Goal: Task Accomplishment & Management: Manage account settings

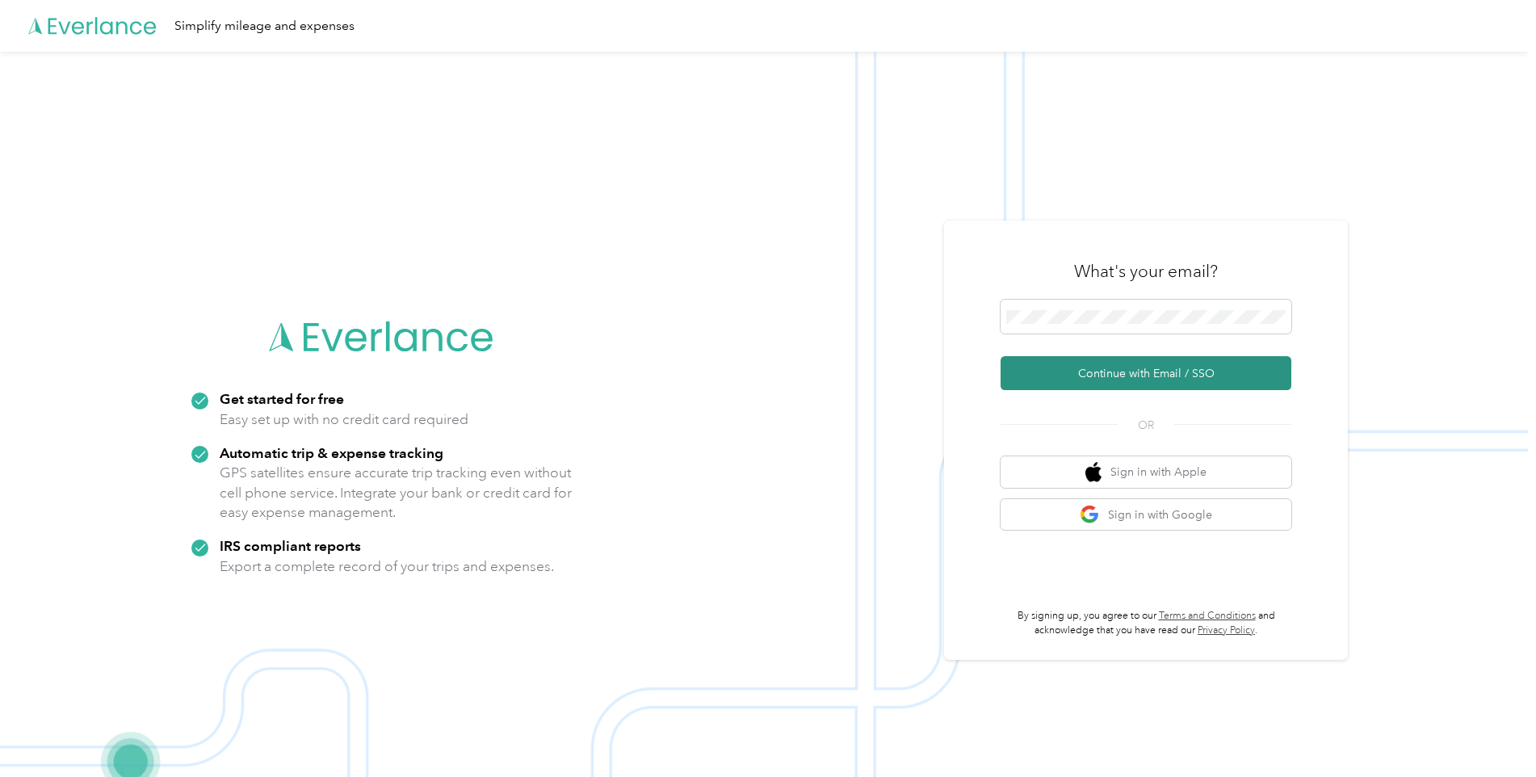
click at [1136, 377] on button "Continue with Email / SSO" at bounding box center [1146, 373] width 291 height 34
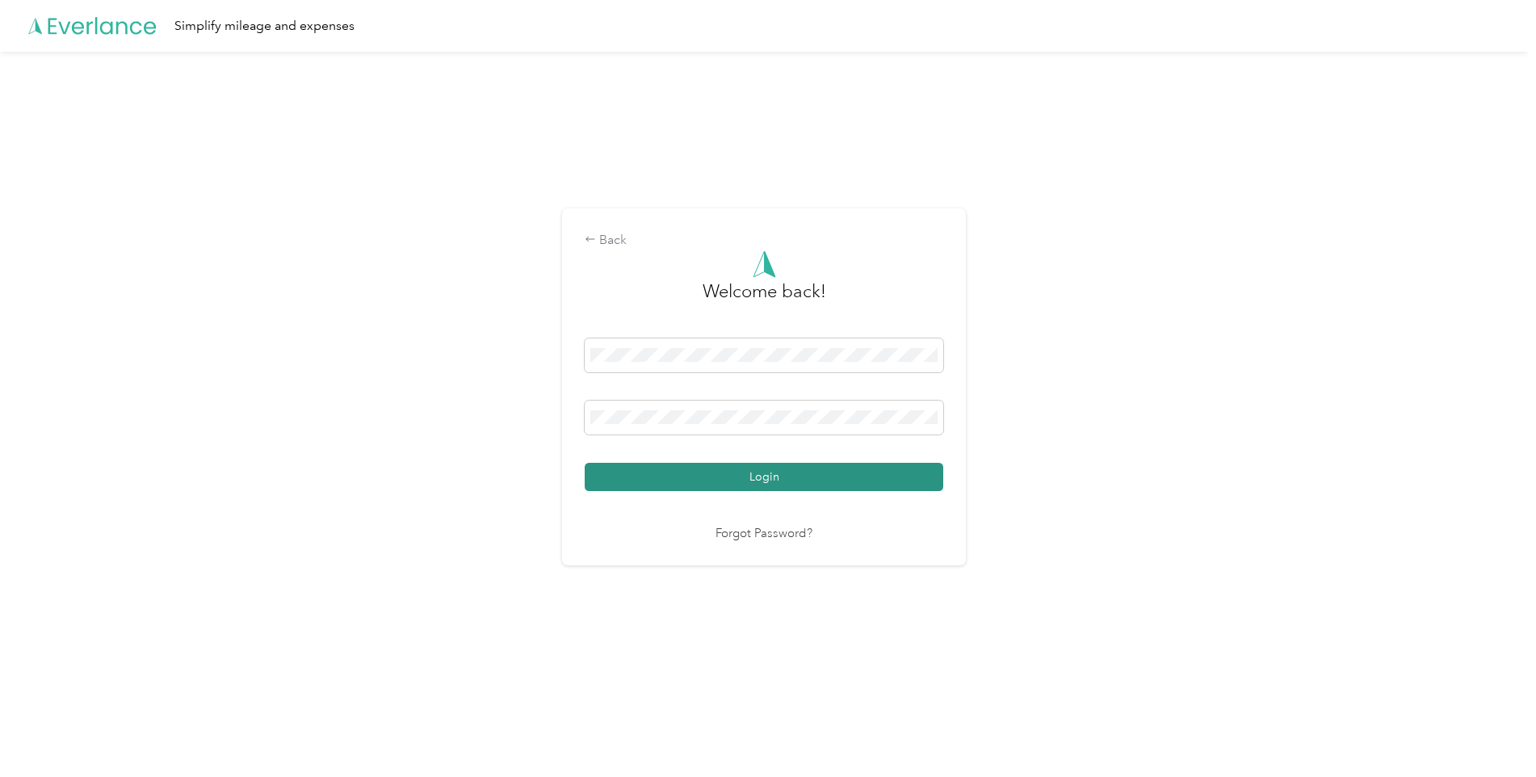
click at [781, 480] on button "Login" at bounding box center [764, 477] width 359 height 28
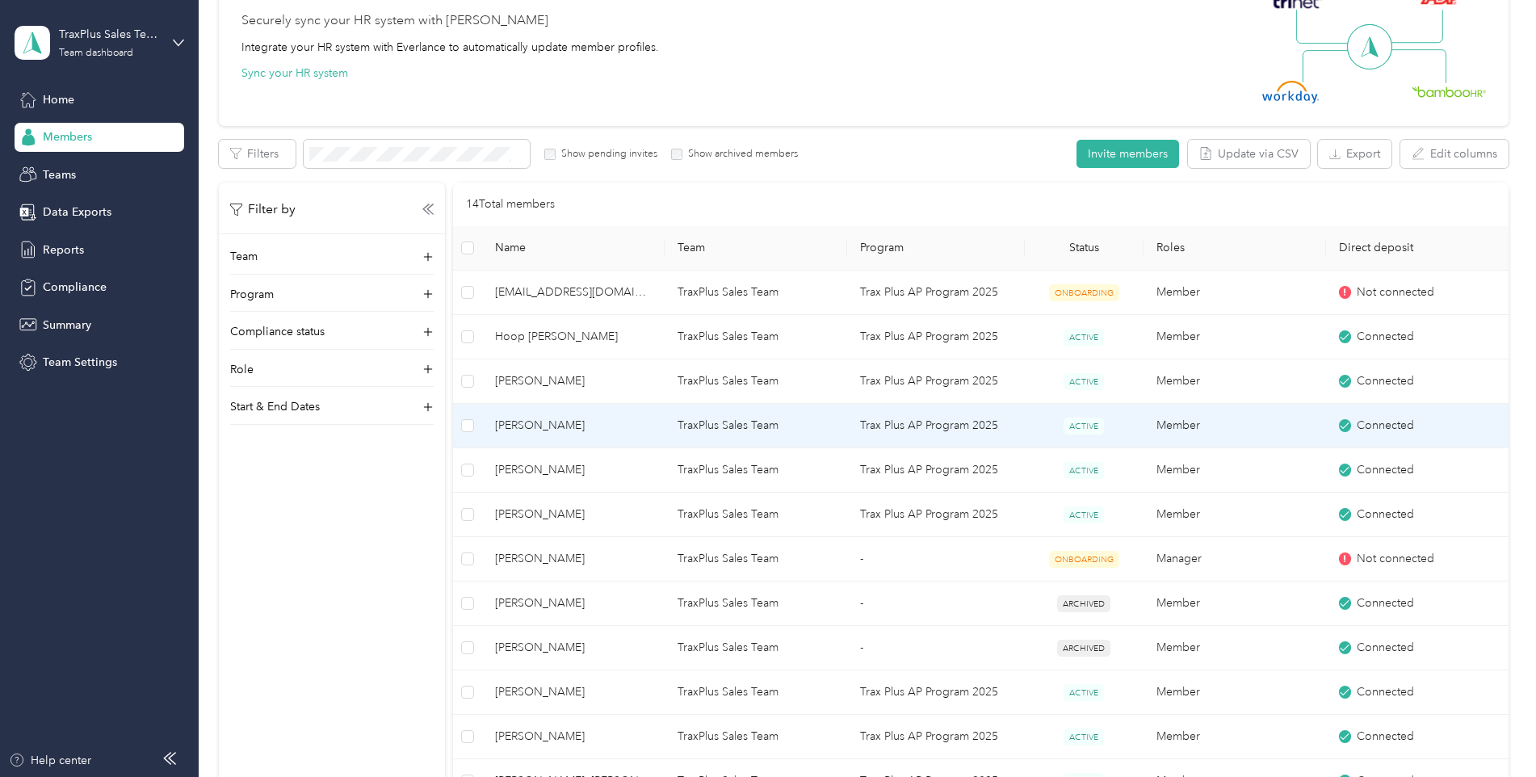
scroll to position [242, 0]
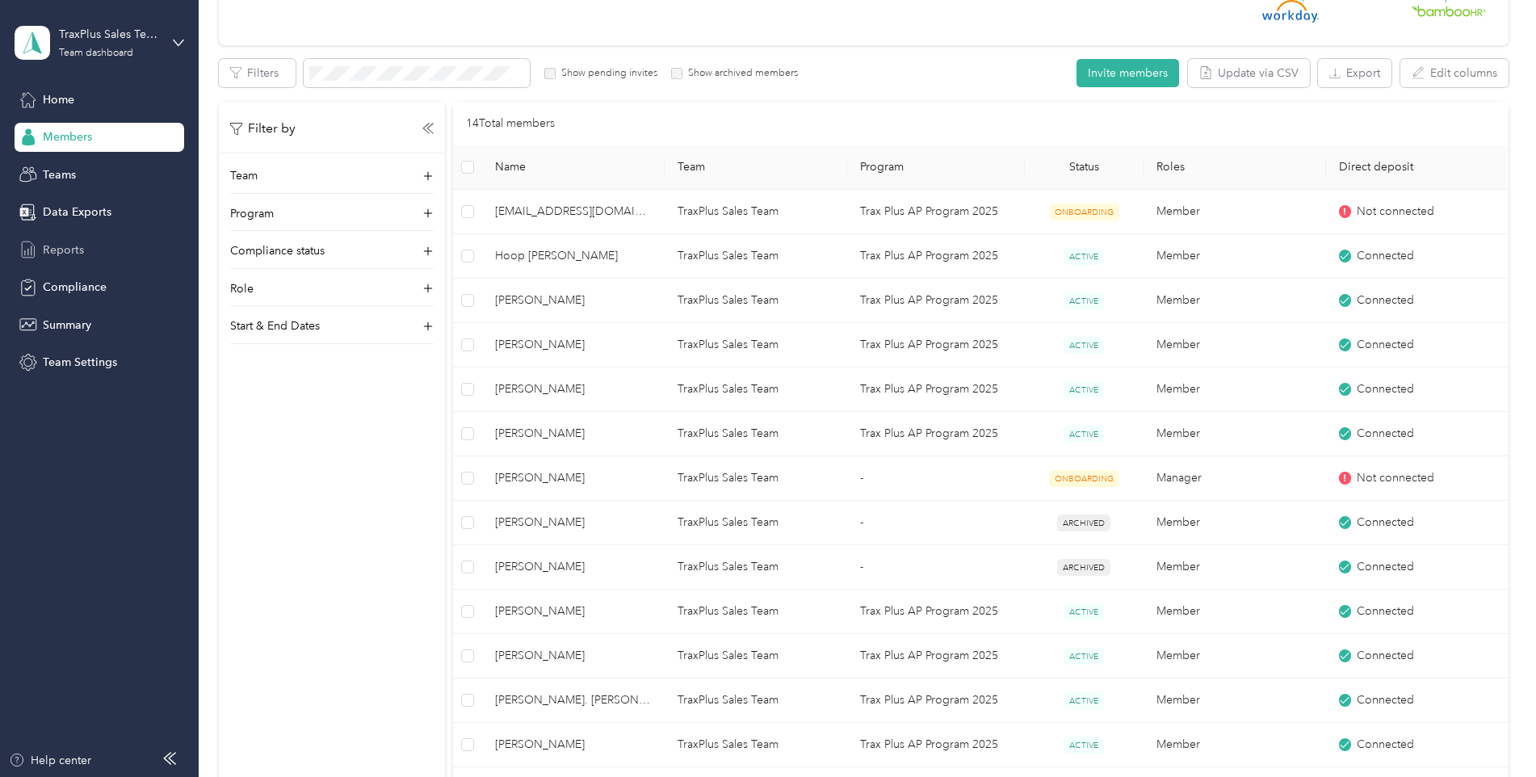
click at [44, 245] on span "Reports" at bounding box center [63, 250] width 41 height 17
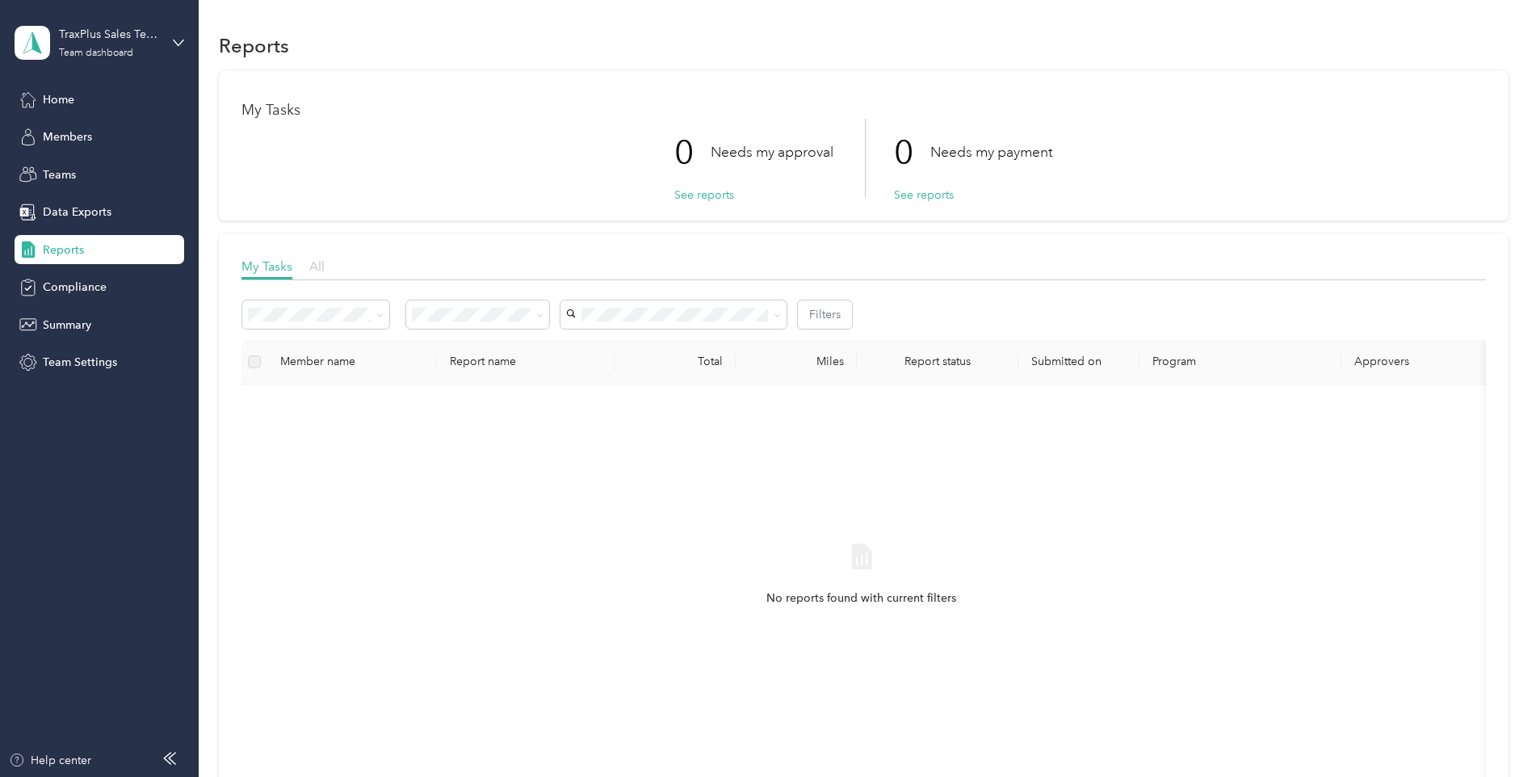
click at [315, 269] on span "All" at bounding box center [316, 265] width 15 height 15
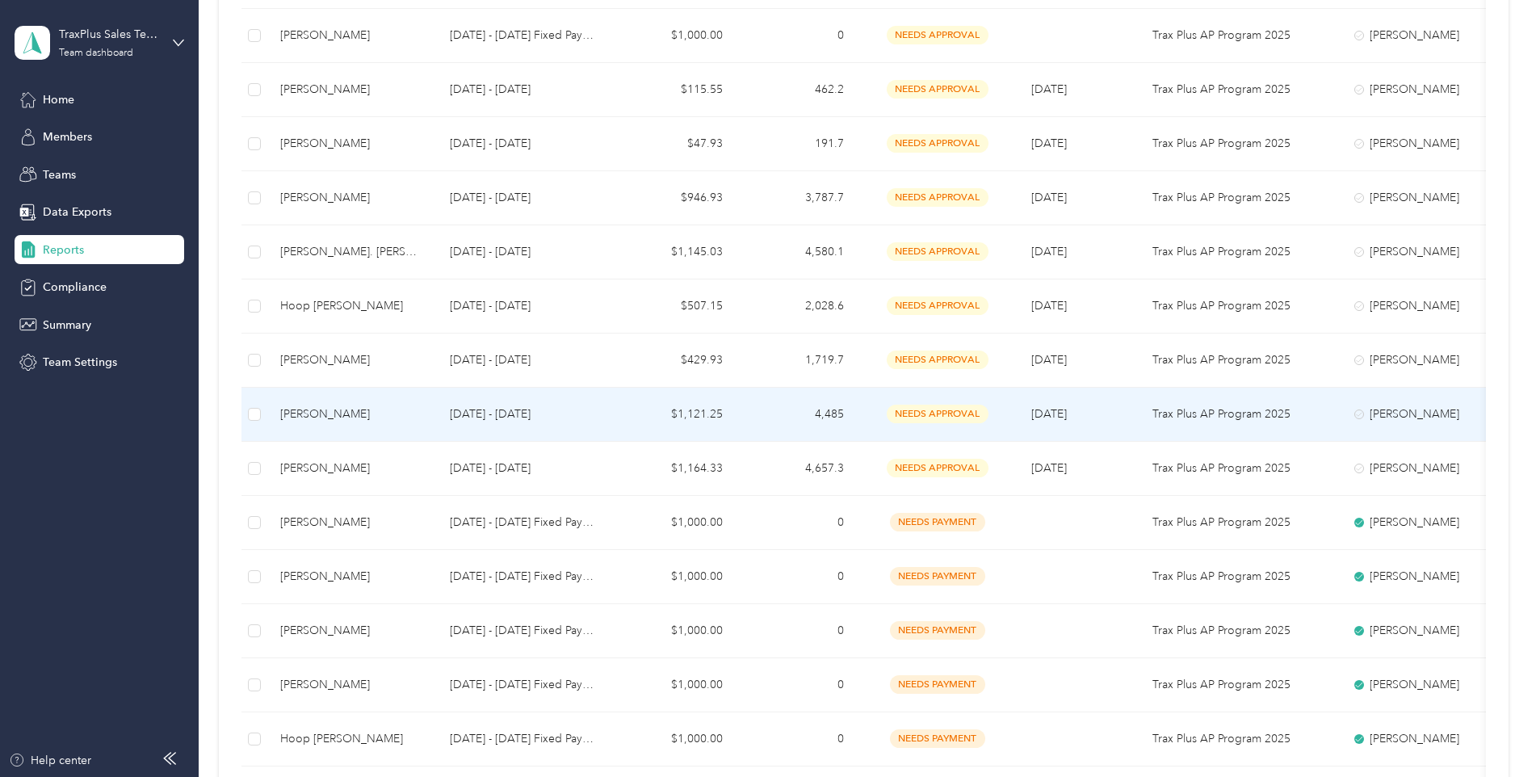
scroll to position [969, 0]
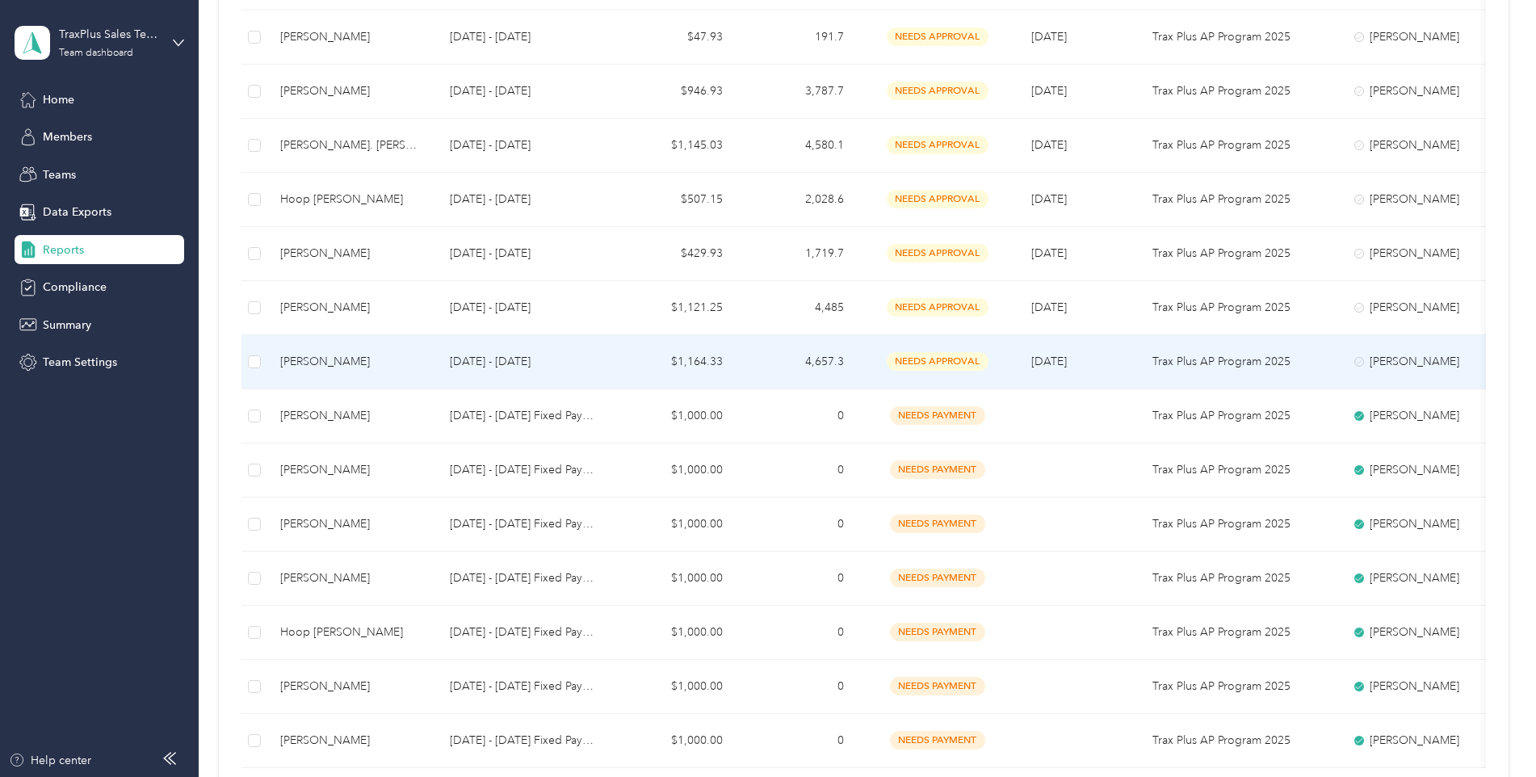
click at [930, 364] on span "needs approval" at bounding box center [938, 361] width 102 height 19
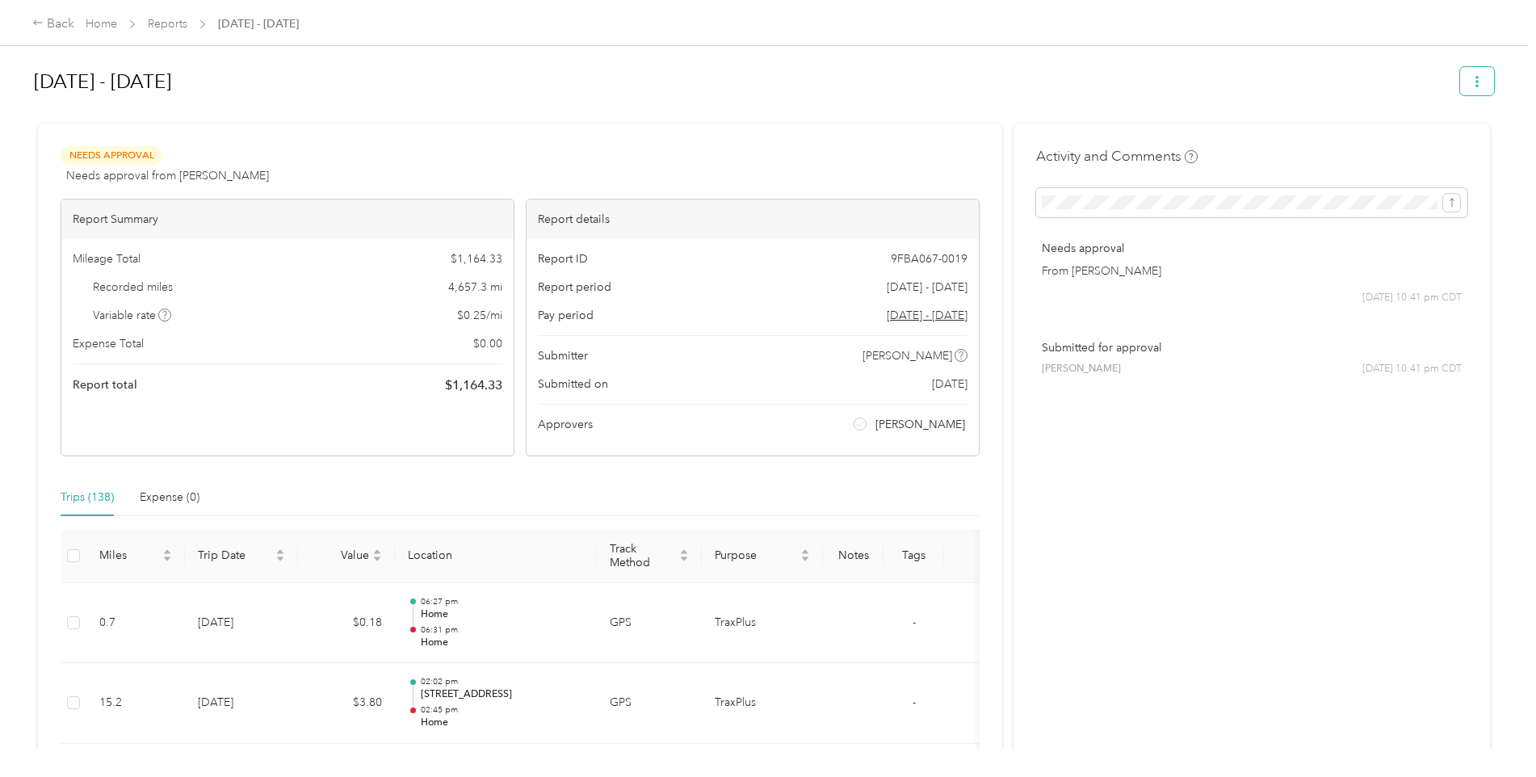
click at [1469, 91] on button "button" at bounding box center [1477, 81] width 34 height 28
click at [1018, 84] on h1 "[DATE] - [DATE]" at bounding box center [741, 81] width 1415 height 39
click at [536, 435] on div "Report ID 9FBA067-0019 Report period [DATE] - [DATE] Pay period [DATE] - [DATE]…" at bounding box center [753, 347] width 452 height 216
click at [48, 23] on div "Back" at bounding box center [53, 24] width 42 height 19
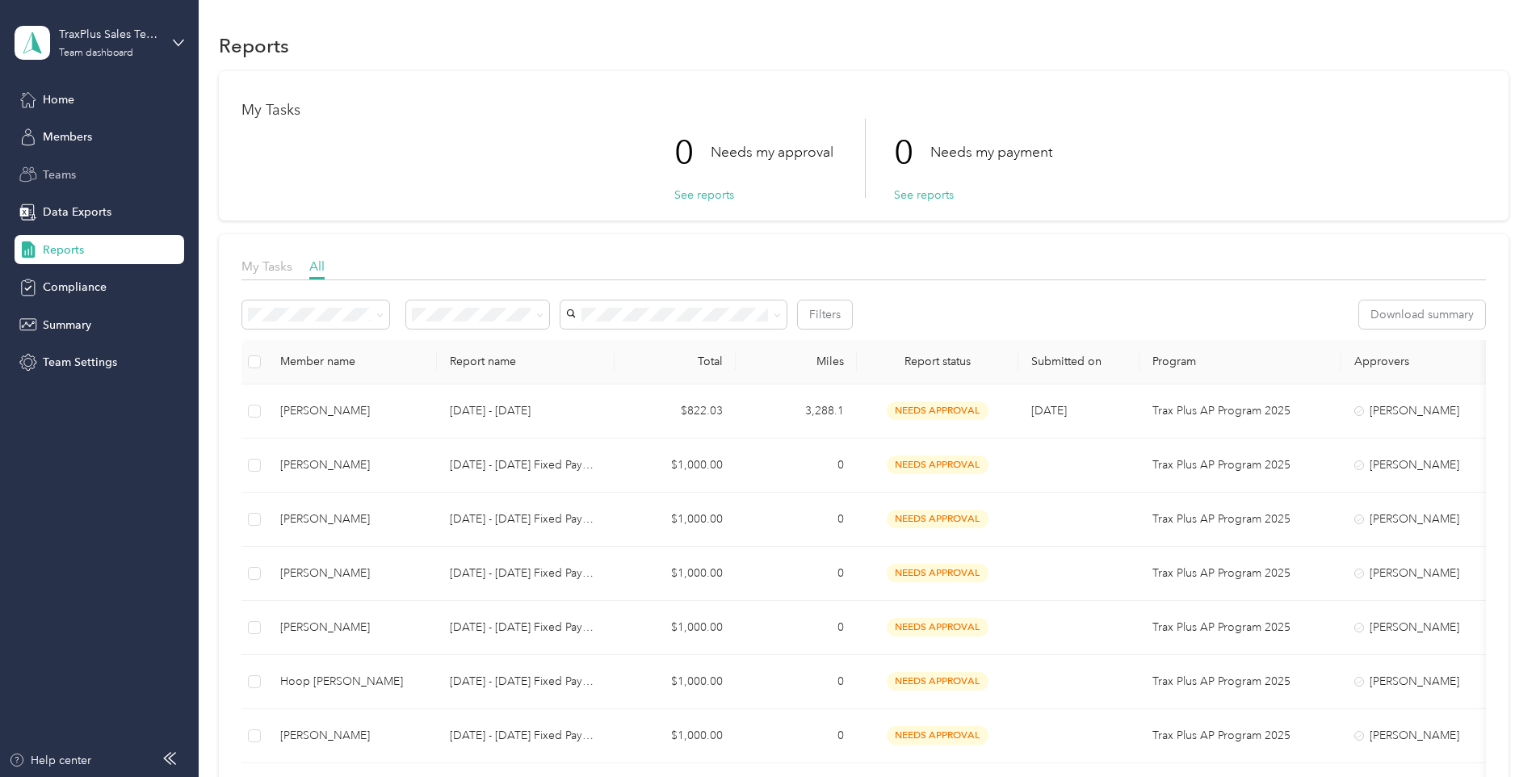
click at [67, 173] on span "Teams" at bounding box center [59, 174] width 33 height 17
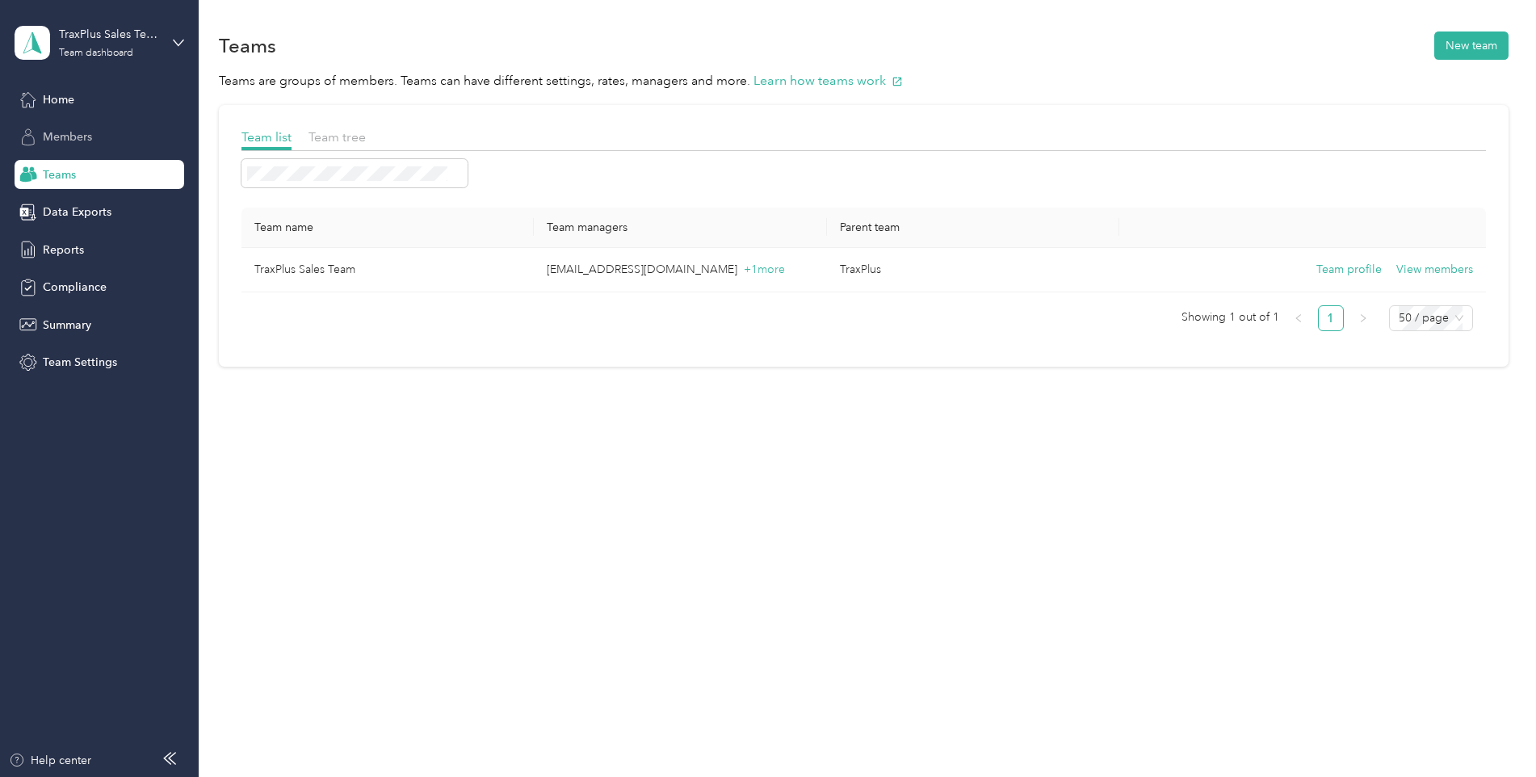
click at [77, 134] on span "Members" at bounding box center [67, 136] width 49 height 17
